Goal: Find specific page/section: Find specific page/section

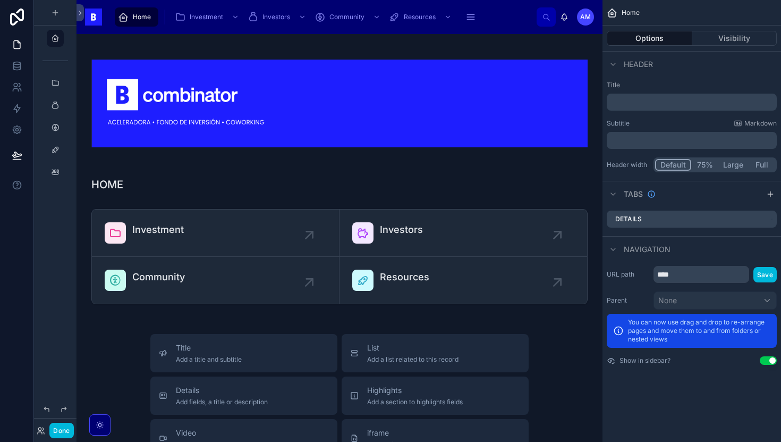
click at [63, 427] on button "Done" at bounding box center [61, 429] width 24 height 15
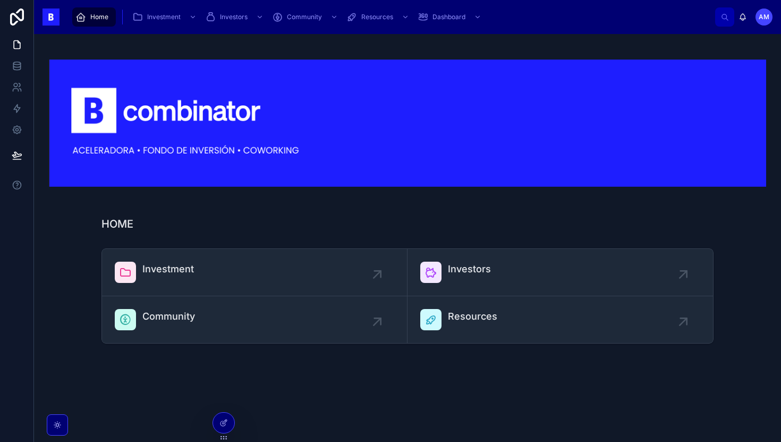
click at [160, 284] on link "Investment" at bounding box center [255, 272] width 306 height 47
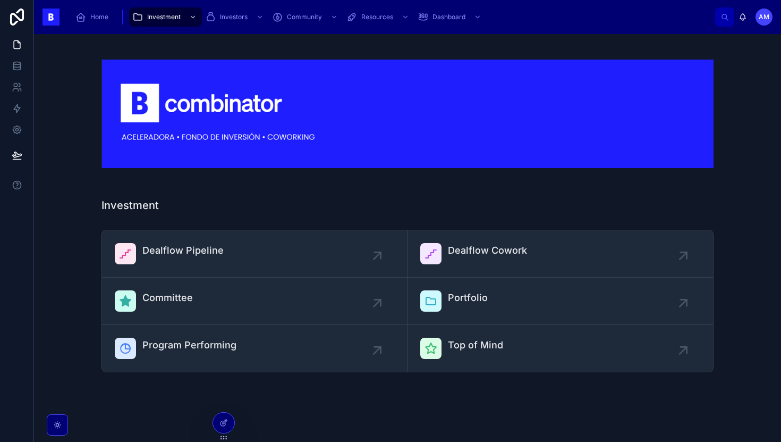
click at [184, 248] on span "Dealflow Pipeline" at bounding box center [182, 250] width 81 height 15
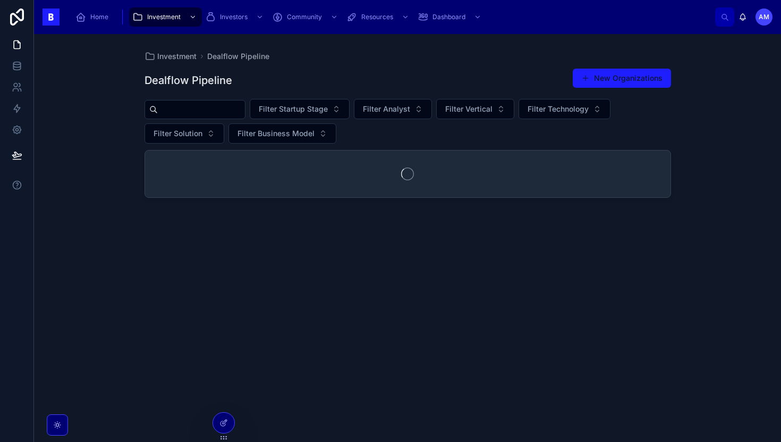
click at [195, 112] on input "text" at bounding box center [201, 109] width 87 height 15
click at [115, 158] on div "Investment Dealflow Pipeline Dealflow Pipeline New Organizations Filter Startup…" at bounding box center [407, 238] width 747 height 408
click at [201, 107] on input "text" at bounding box center [201, 109] width 87 height 15
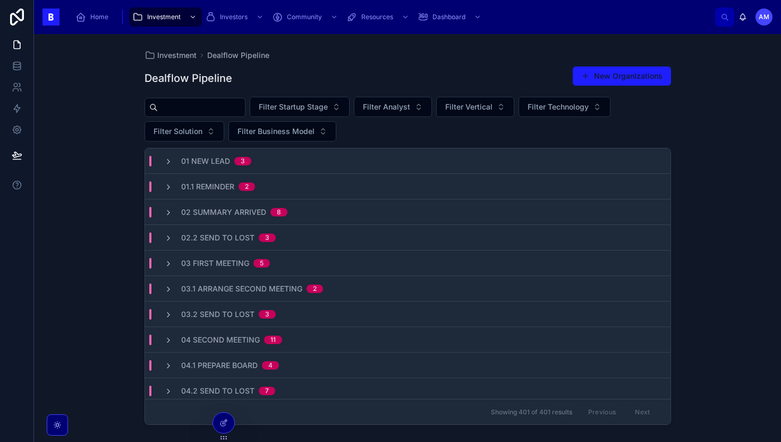
click at [111, 117] on div "Investment Dealflow Pipeline Dealflow Pipeline New Organizations Filter Startup…" at bounding box center [407, 238] width 747 height 408
click at [112, 192] on div "Investment Dealflow Pipeline Dealflow Pipeline New Organizations Filter Startup…" at bounding box center [407, 238] width 747 height 408
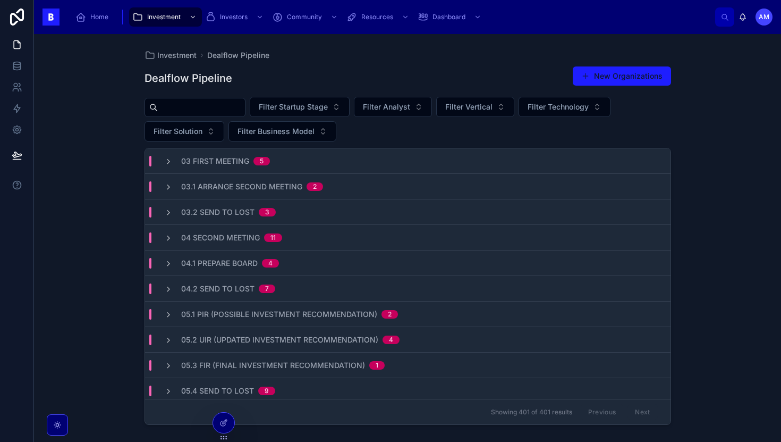
scroll to position [103, 0]
click at [285, 295] on div "04.2 Send to Lost 7" at bounding box center [408, 288] width 526 height 26
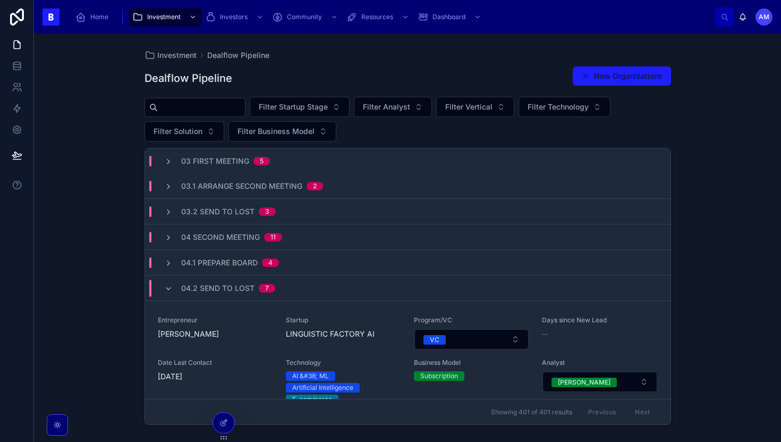
click at [285, 294] on div "04.2 Send to Lost 7" at bounding box center [219, 288] width 137 height 17
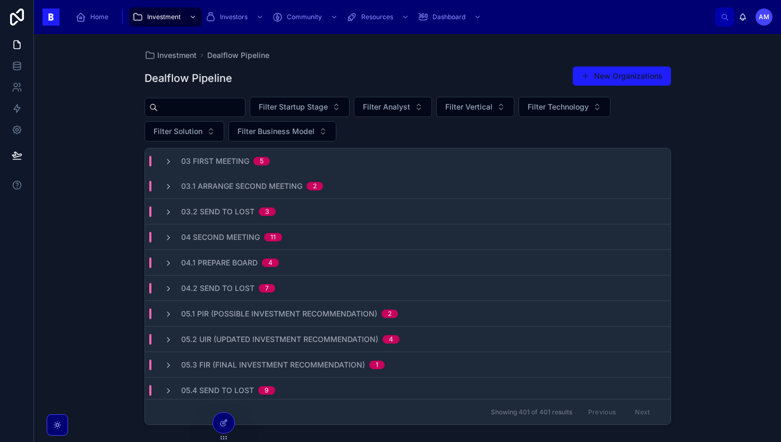
click at [282, 318] on span "05.1 PIR (Possible Investment Recommendation)" at bounding box center [279, 313] width 196 height 11
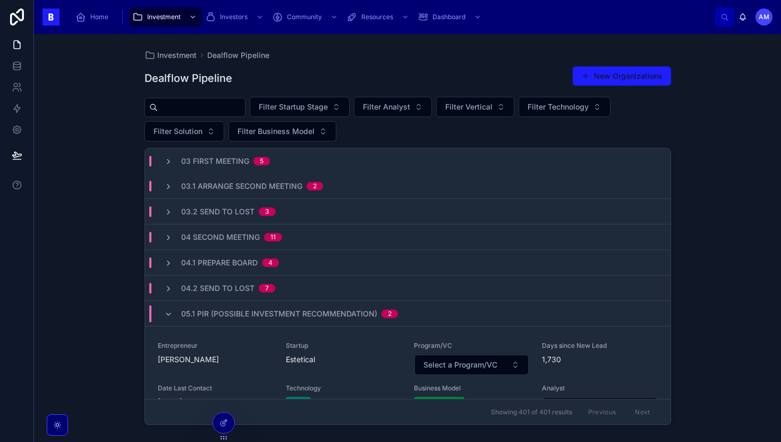
click at [283, 317] on span "05.1 PIR (Possible Investment Recommendation)" at bounding box center [279, 313] width 196 height 11
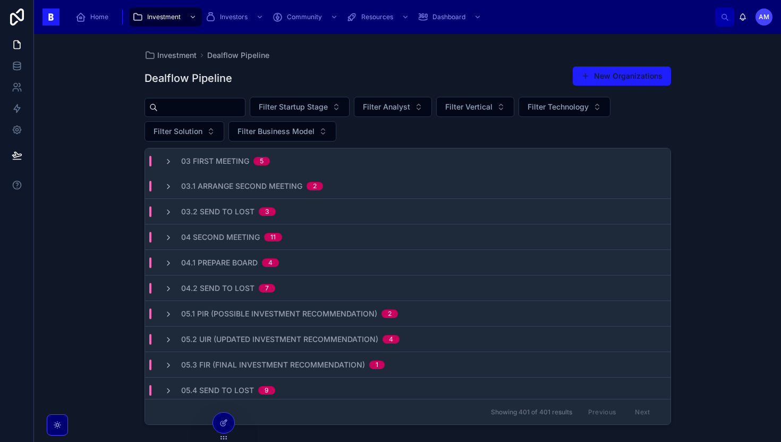
click at [278, 340] on span "05.2 UIR (Updated Investment Recommendation)" at bounding box center [279, 339] width 197 height 11
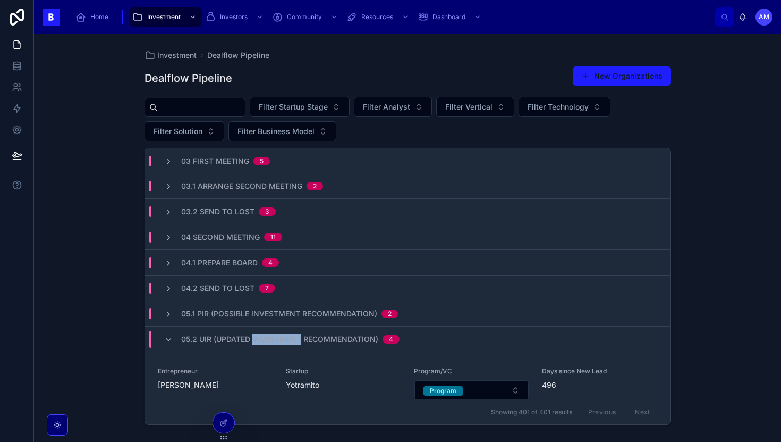
click at [278, 340] on span "05.2 UIR (Updated Investment Recommendation)" at bounding box center [279, 339] width 197 height 11
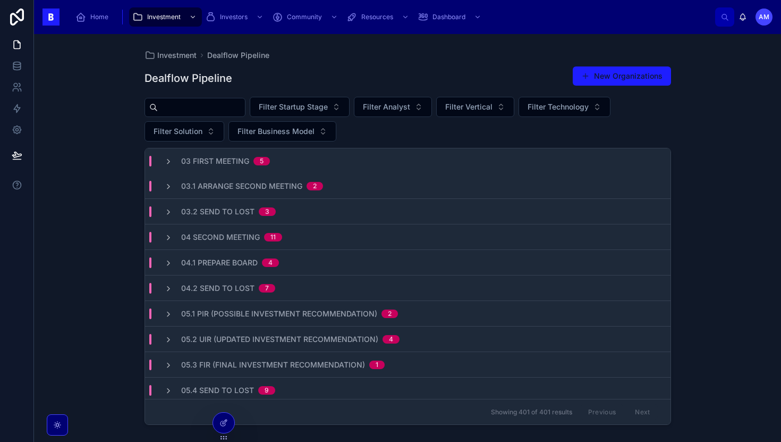
click at [273, 364] on span "05.3 FIR (Final Investment Recommendation)" at bounding box center [273, 364] width 184 height 11
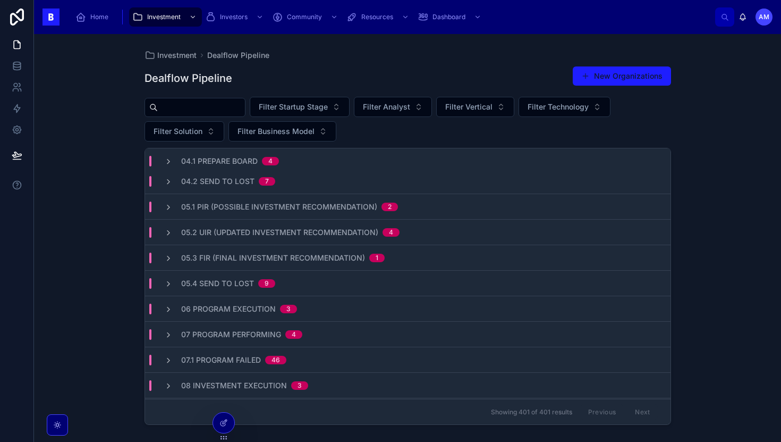
scroll to position [210, 0]
click at [244, 280] on span "05.4 Send to Lost" at bounding box center [217, 282] width 73 height 11
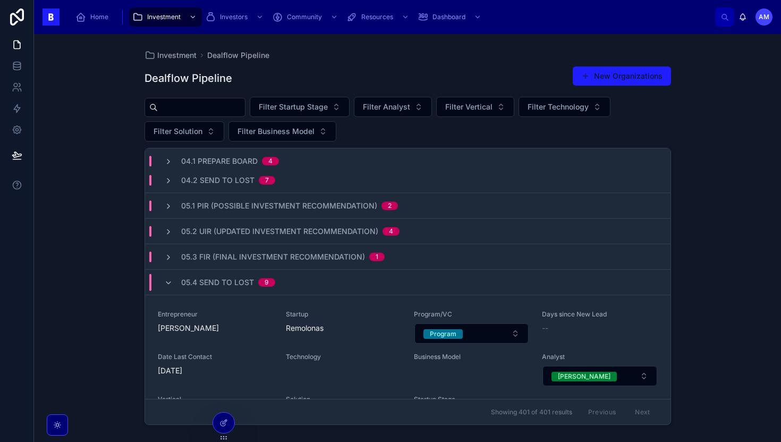
click at [242, 286] on span "05.4 Send to Lost" at bounding box center [217, 282] width 73 height 11
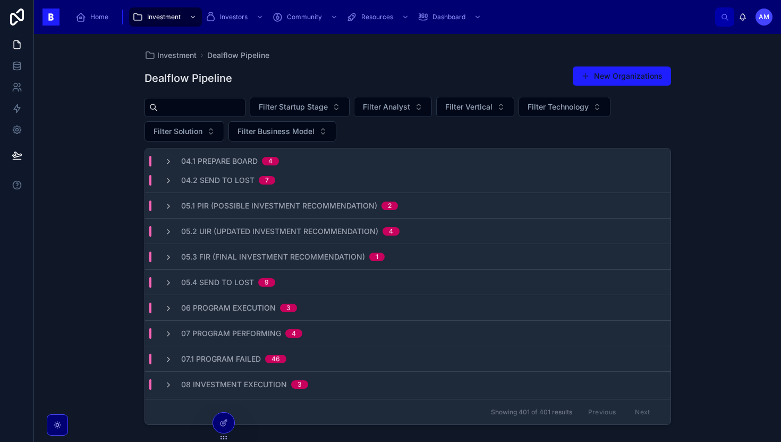
click at [242, 301] on div "06 Program Execution 3" at bounding box center [408, 308] width 526 height 26
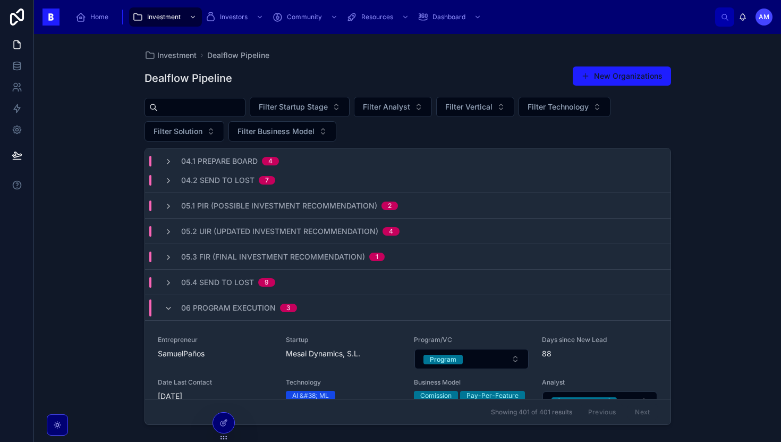
click at [241, 307] on span "06 Program Execution" at bounding box center [228, 307] width 95 height 11
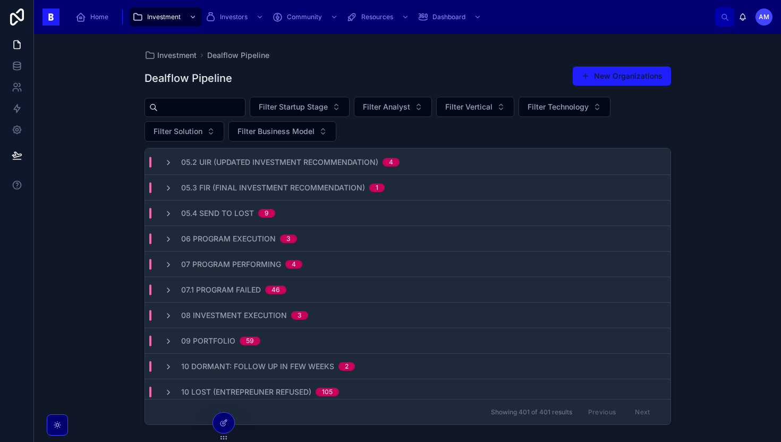
scroll to position [280, 0]
click at [243, 269] on div "07 Program Performing 4" at bounding box center [408, 264] width 526 height 26
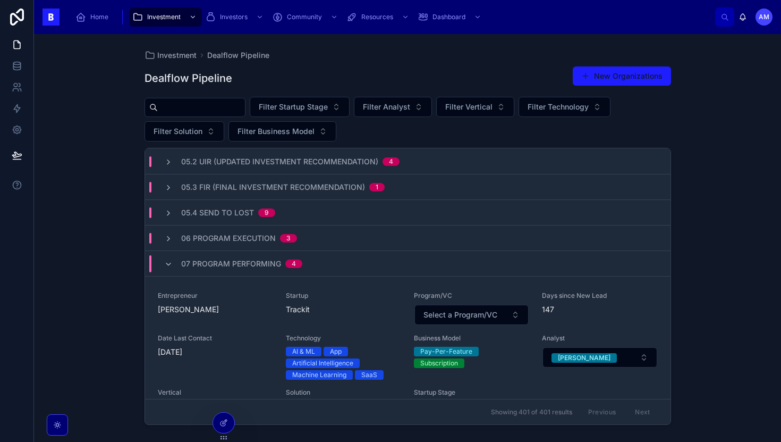
click at [244, 265] on span "07 Program Performing" at bounding box center [231, 263] width 100 height 11
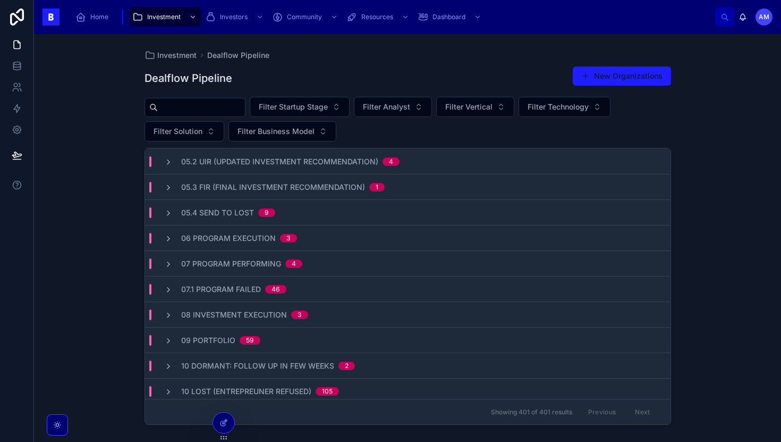
click at [240, 289] on span "07.1 Program Failed" at bounding box center [221, 289] width 80 height 11
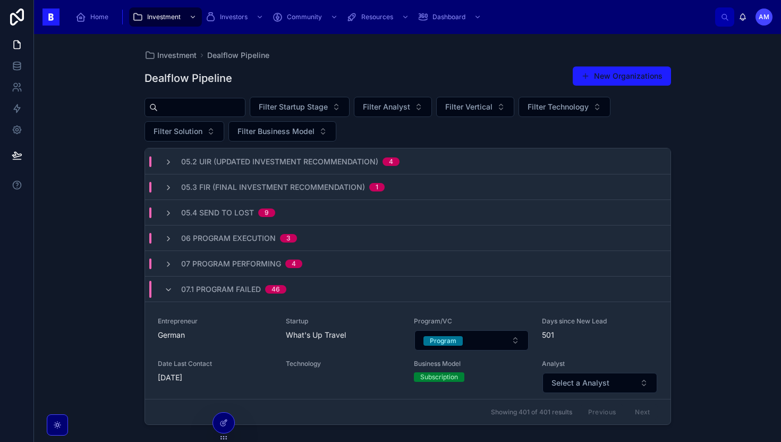
click at [240, 291] on span "07.1 Program Failed" at bounding box center [221, 289] width 80 height 11
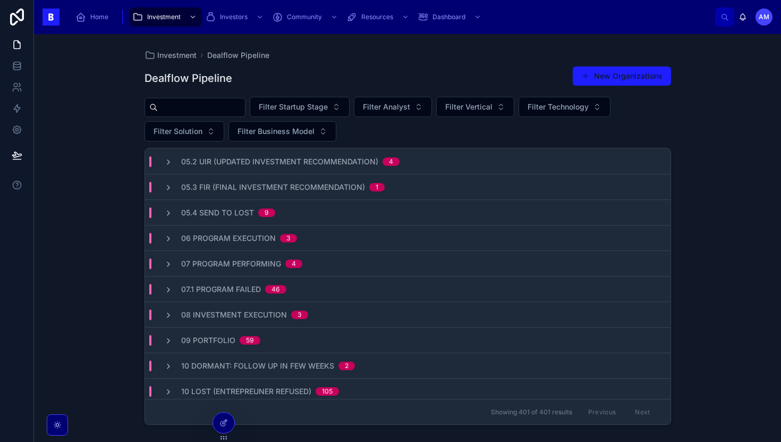
click at [249, 265] on span "07 Program Performing" at bounding box center [231, 263] width 100 height 11
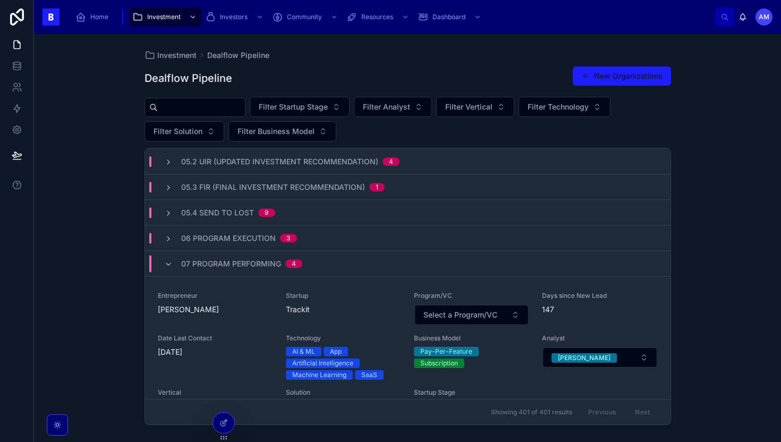
click at [249, 265] on span "07 Program Performing" at bounding box center [231, 263] width 100 height 11
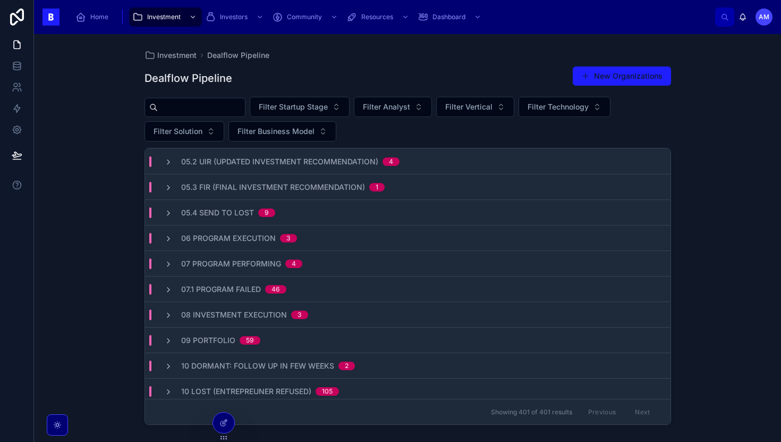
click at [255, 233] on span "06 Program Execution" at bounding box center [228, 238] width 95 height 11
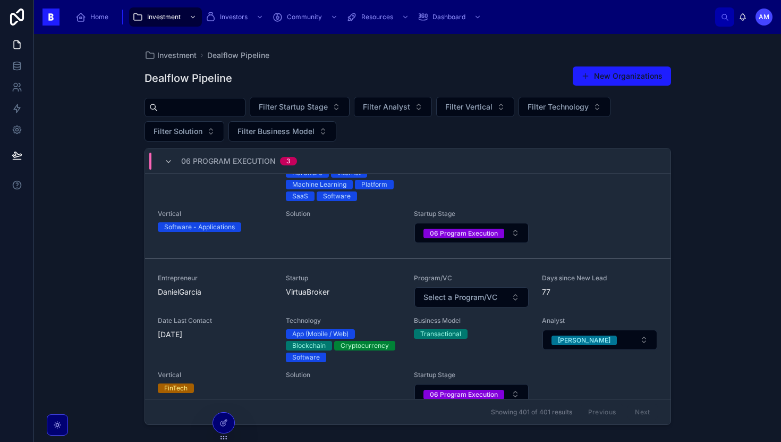
scroll to position [575, 0]
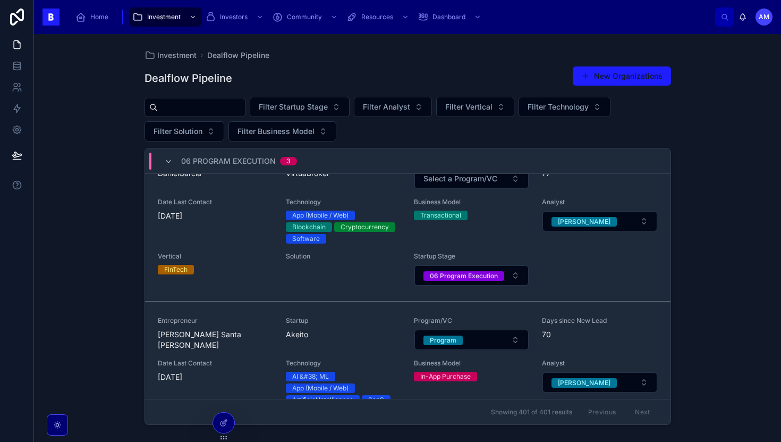
click at [227, 334] on span "Juan Santa Teresa Gómez" at bounding box center [215, 339] width 115 height 21
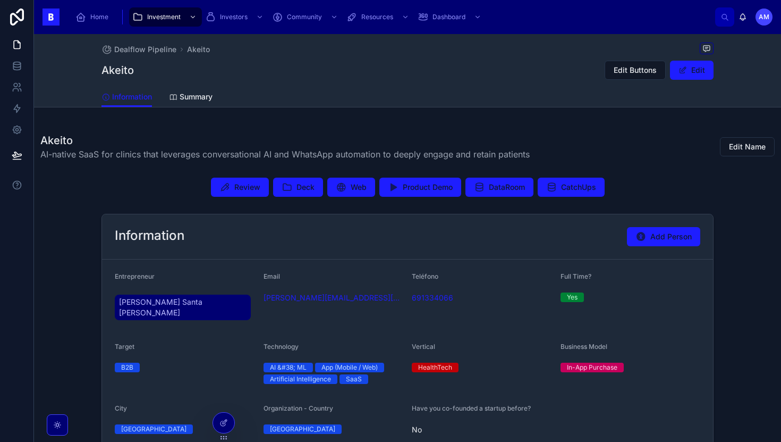
scroll to position [176, 0]
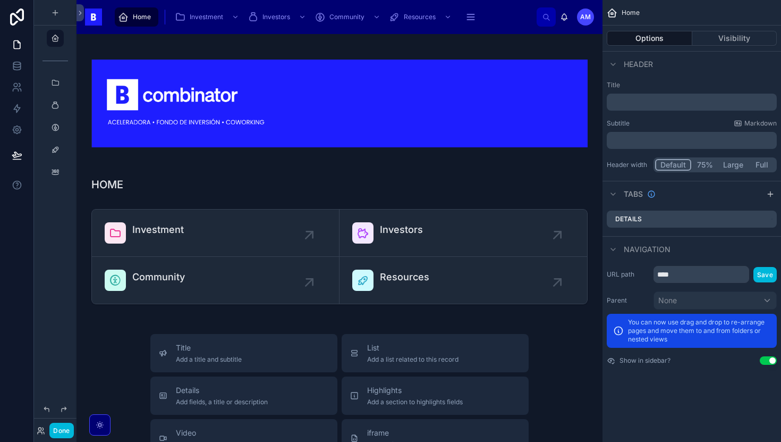
click at [61, 424] on button "Done" at bounding box center [61, 429] width 24 height 15
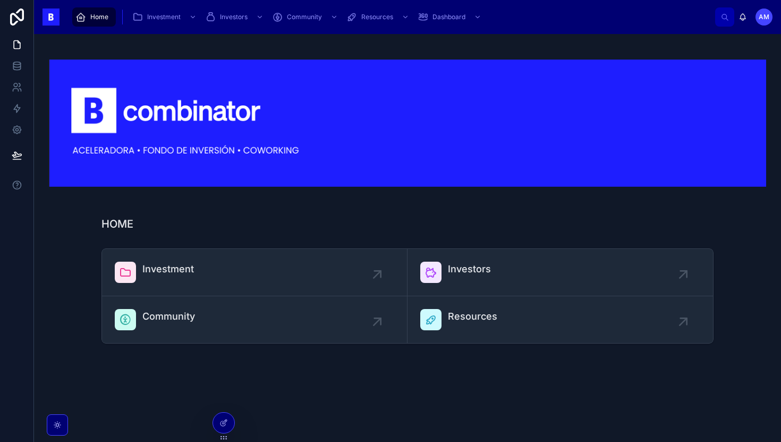
click at [164, 263] on span "Investment" at bounding box center [168, 268] width 52 height 15
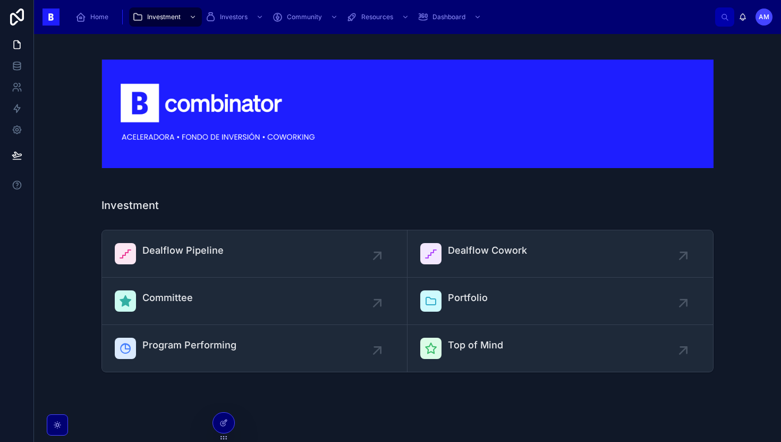
click at [176, 256] on span "Dealflow Pipeline" at bounding box center [182, 250] width 81 height 15
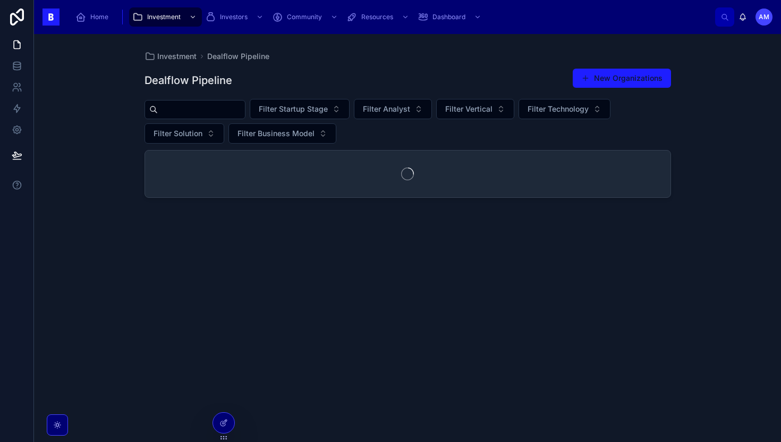
click at [206, 110] on input "text" at bounding box center [201, 109] width 87 height 15
type input "*"
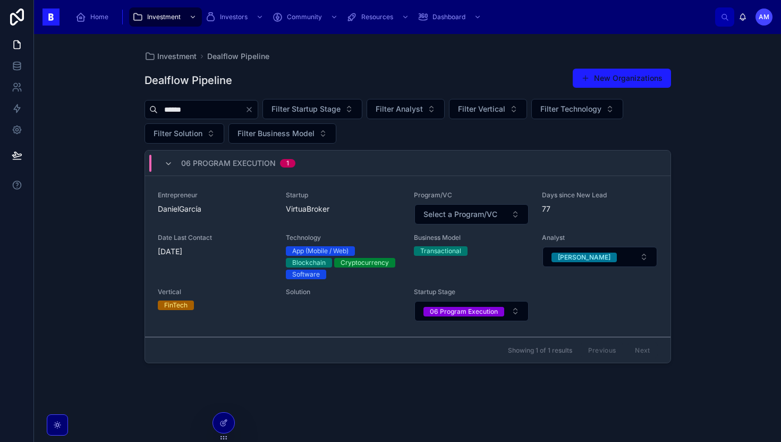
type input "******"
click at [241, 210] on span "DanielGarcía" at bounding box center [215, 209] width 115 height 11
